Goal: Task Accomplishment & Management: Manage account settings

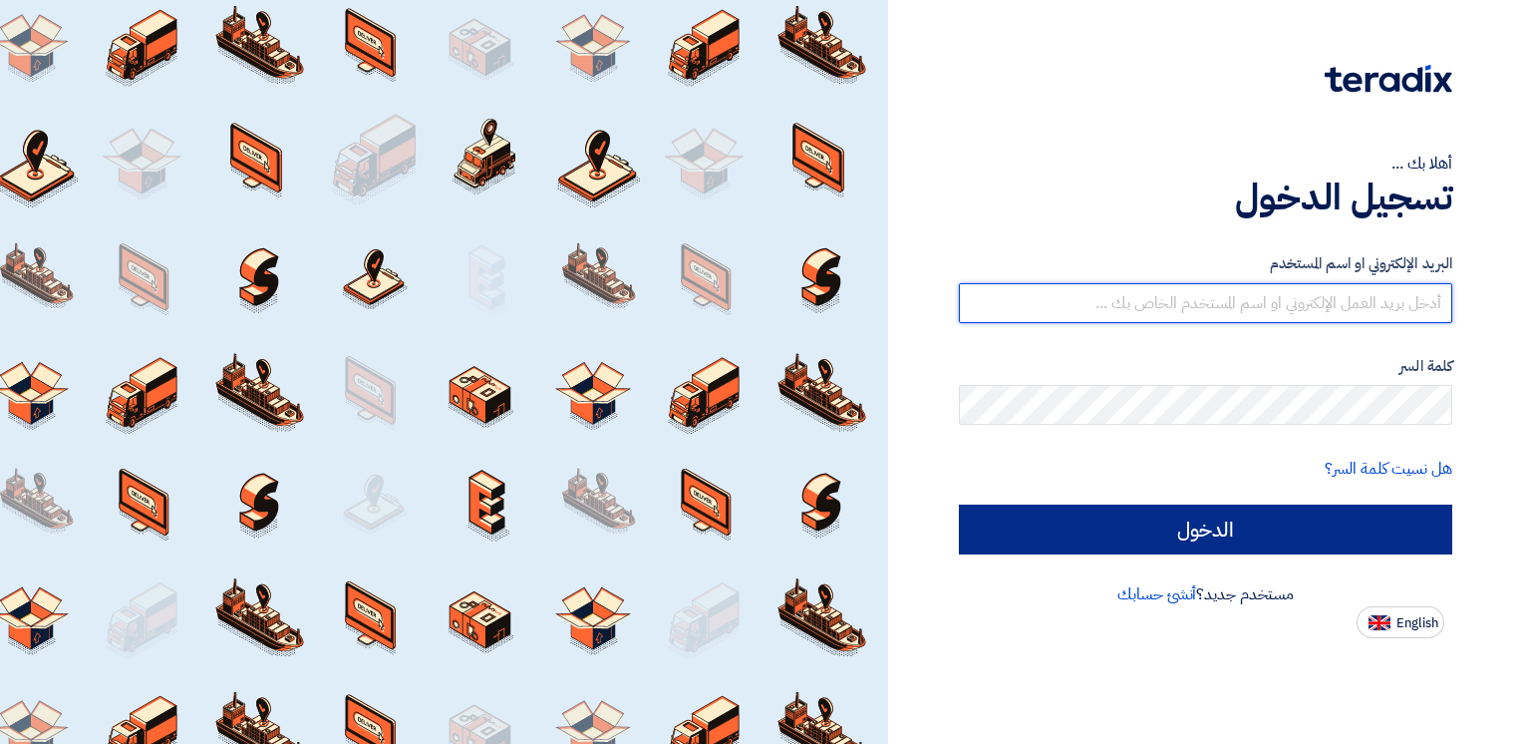
type input "[PERSON_NAME][EMAIL_ADDRESS][DOMAIN_NAME]"
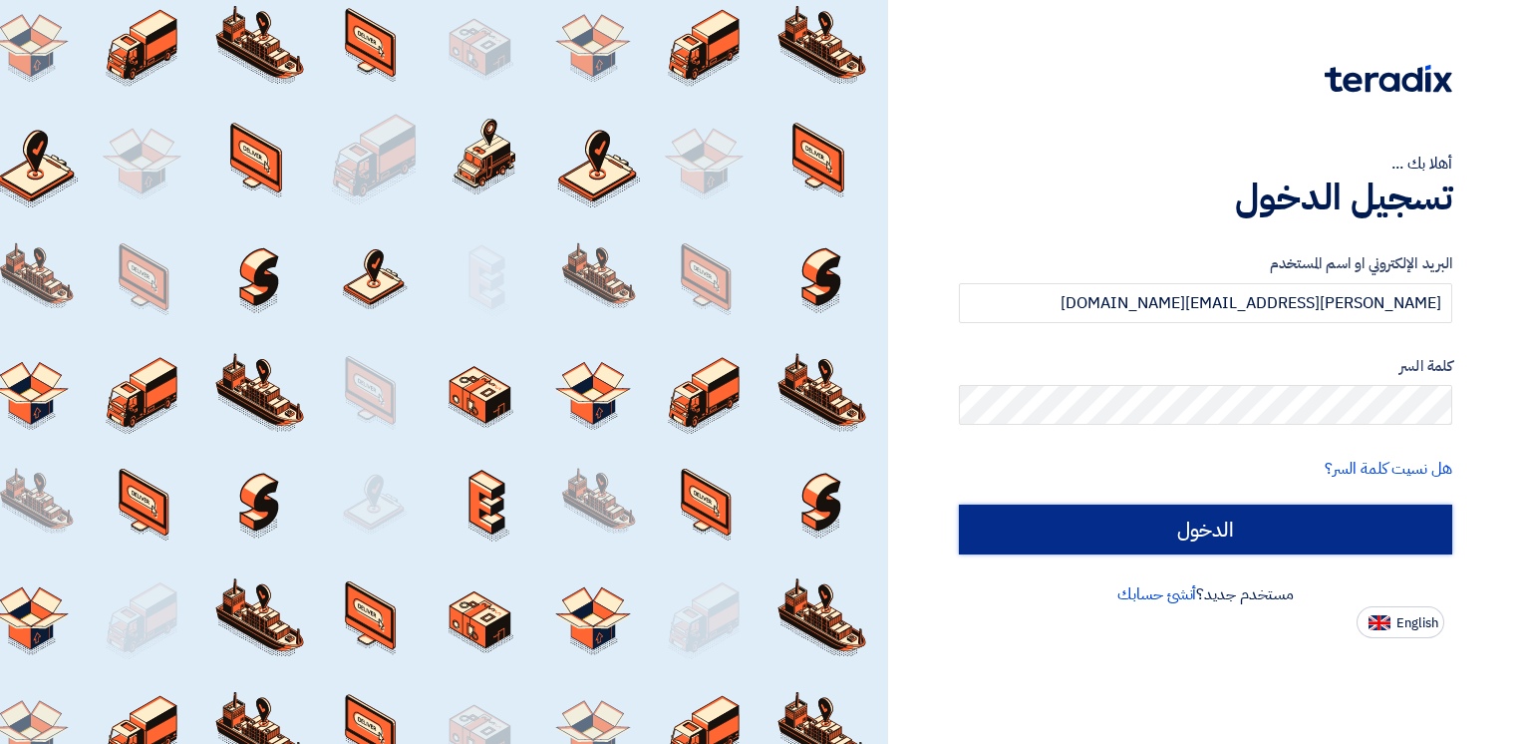
click at [1139, 511] on input "الدخول" at bounding box center [1205, 529] width 493 height 50
type input "Sign in"
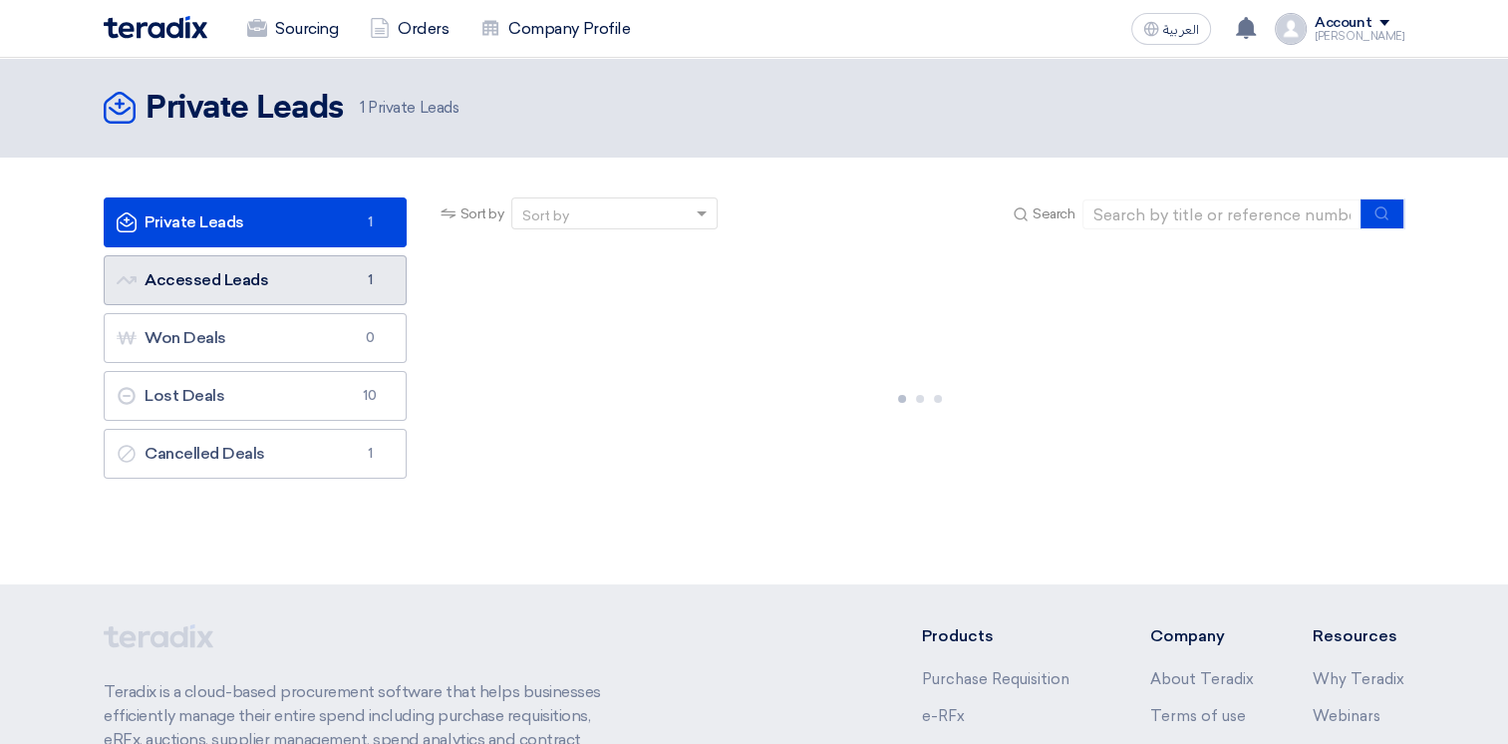
click at [286, 281] on link "Accessed Leads Accessed Leads 1" at bounding box center [255, 280] width 303 height 50
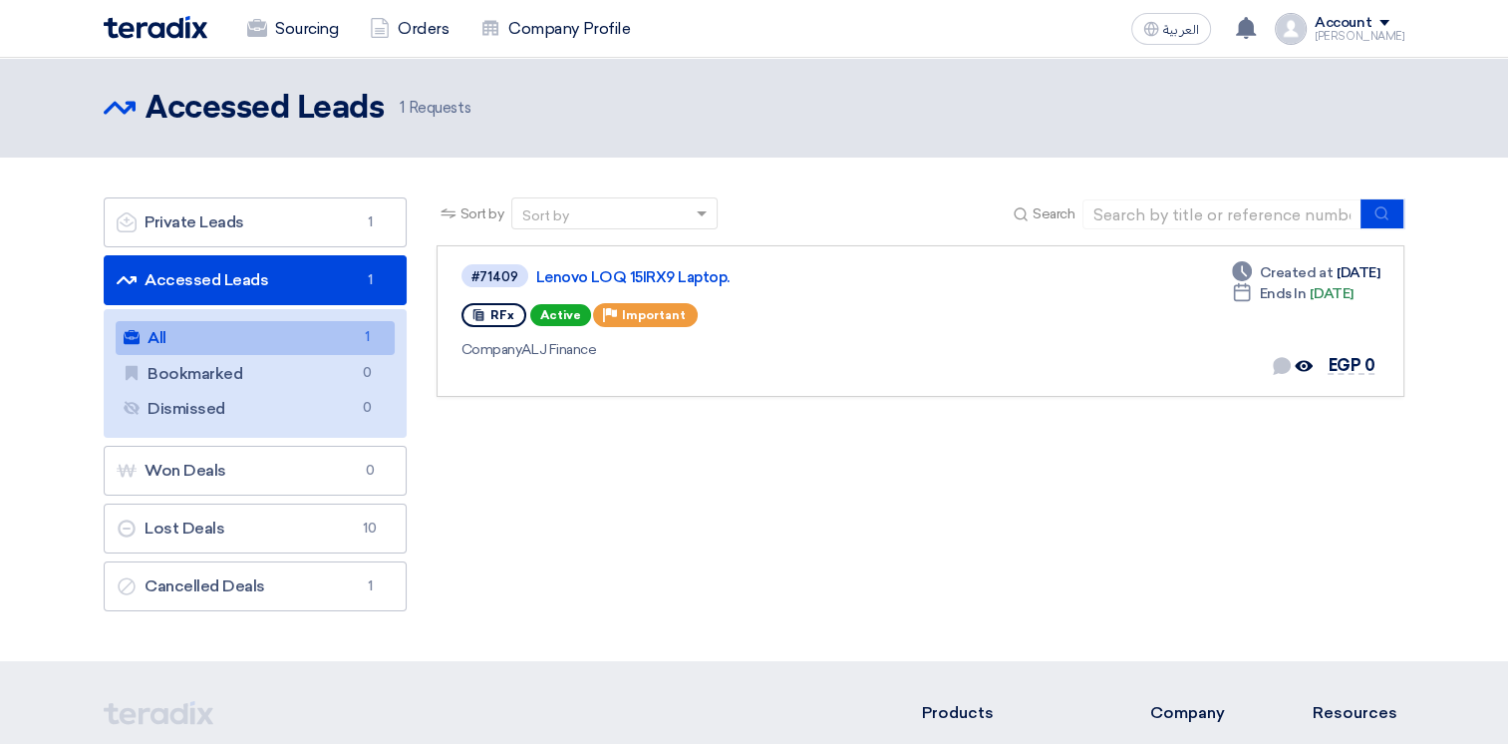
click at [274, 266] on link "Accessed Leads Accessed Leads 1" at bounding box center [255, 280] width 303 height 50
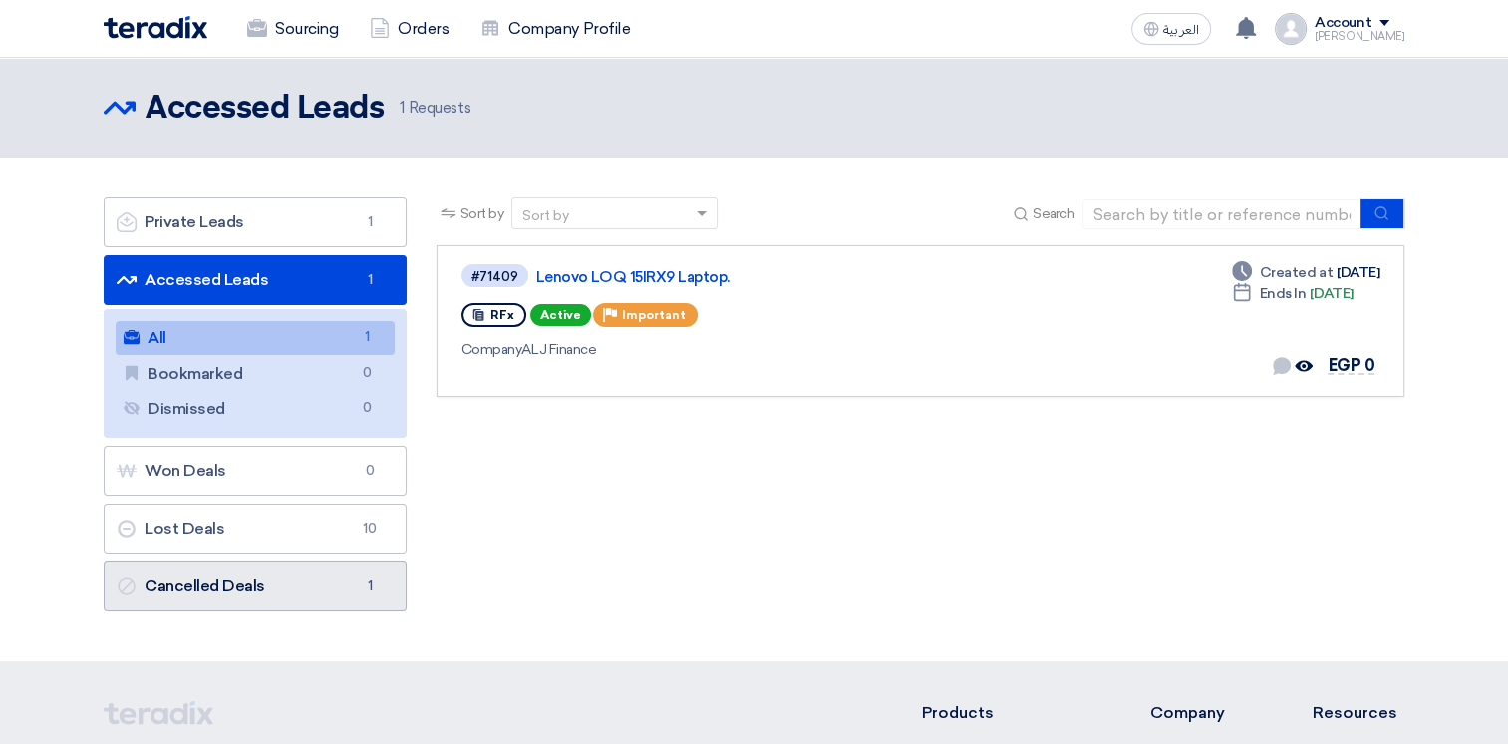
click at [303, 592] on link "Cancelled Deals Cancelled Deals 1" at bounding box center [255, 586] width 303 height 50
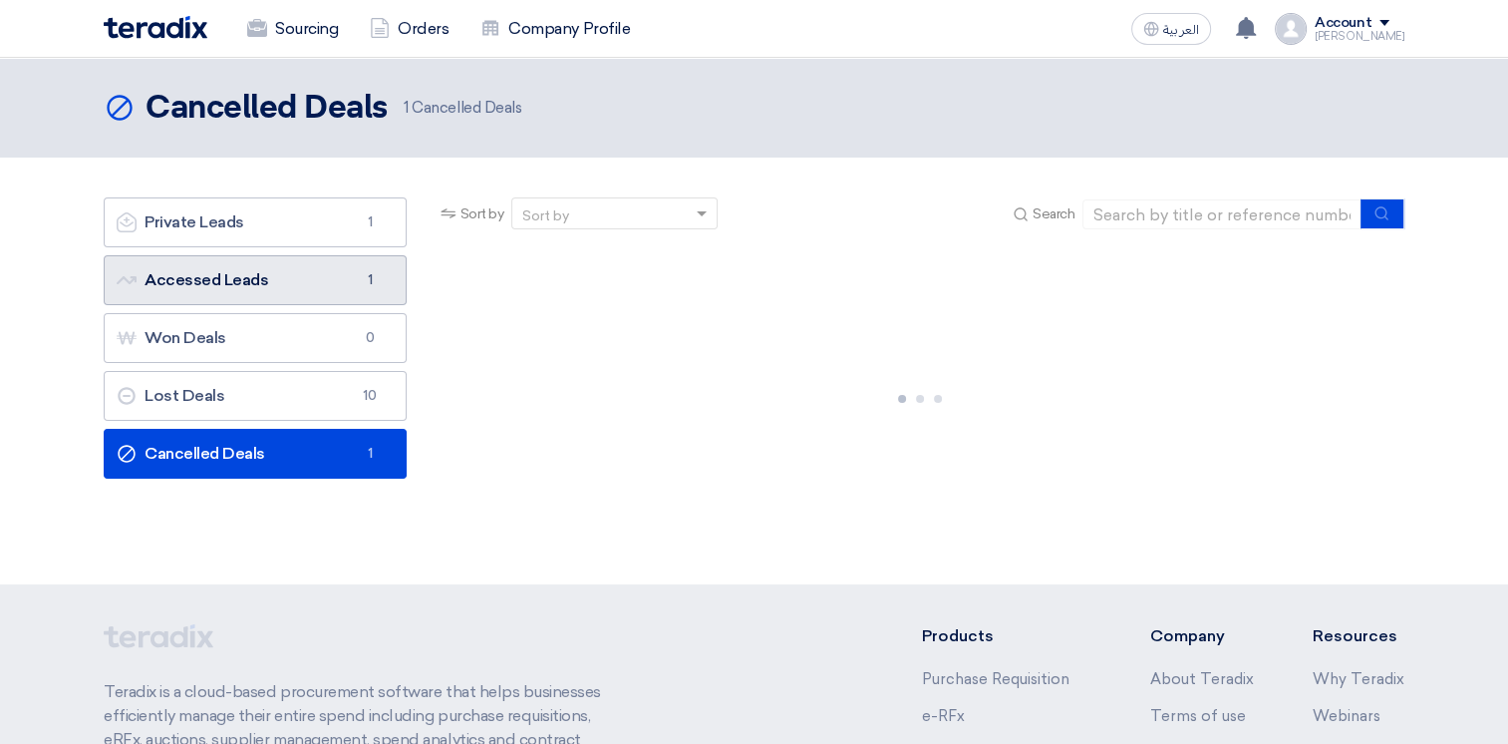
click at [329, 289] on link "Accessed Leads Accessed Leads 1" at bounding box center [255, 280] width 303 height 50
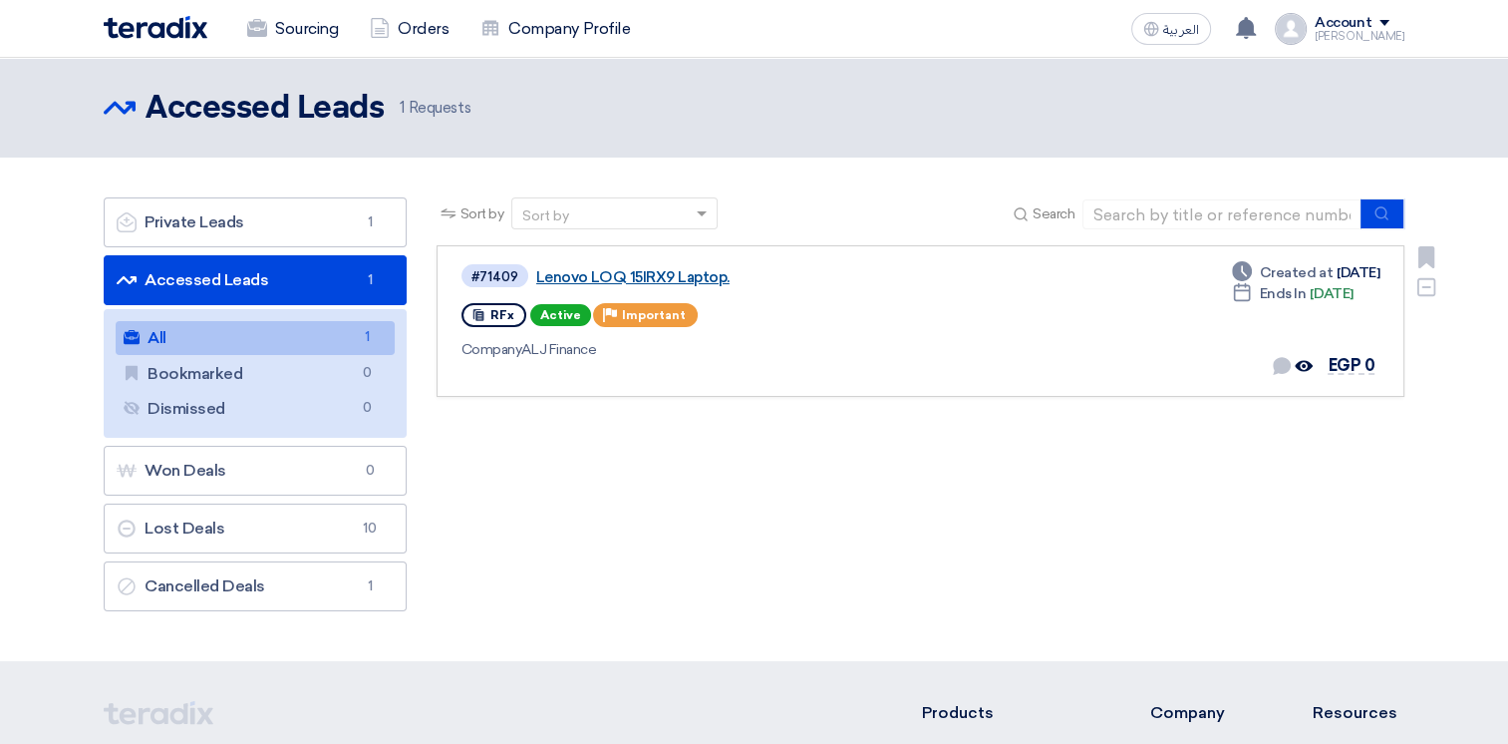
click at [673, 273] on link "Lenovo LOQ 15IRX9 Laptop." at bounding box center [785, 277] width 498 height 18
